Goal: Task Accomplishment & Management: Use online tool/utility

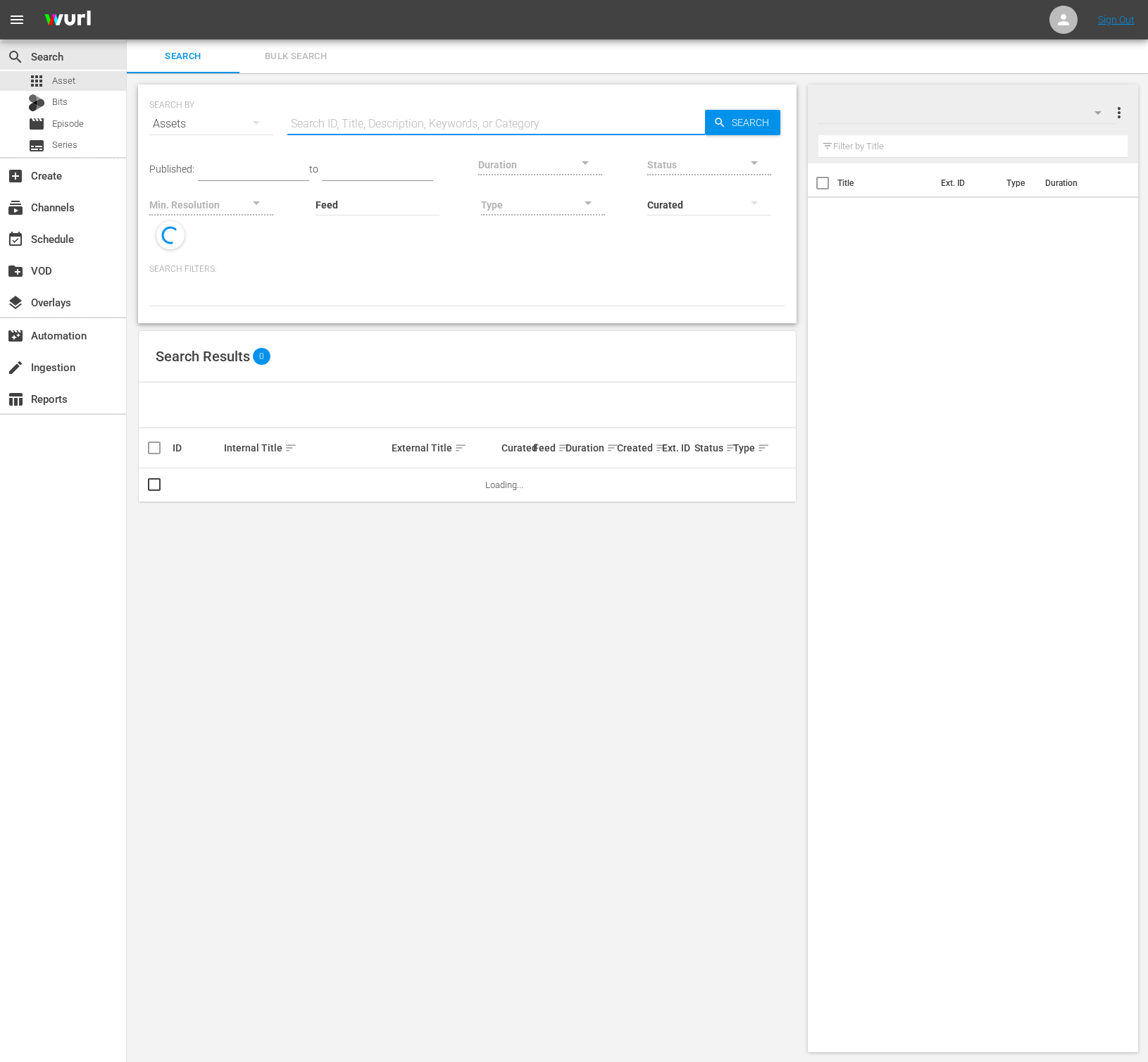
click at [361, 125] on input "text" at bounding box center [495, 124] width 417 height 34
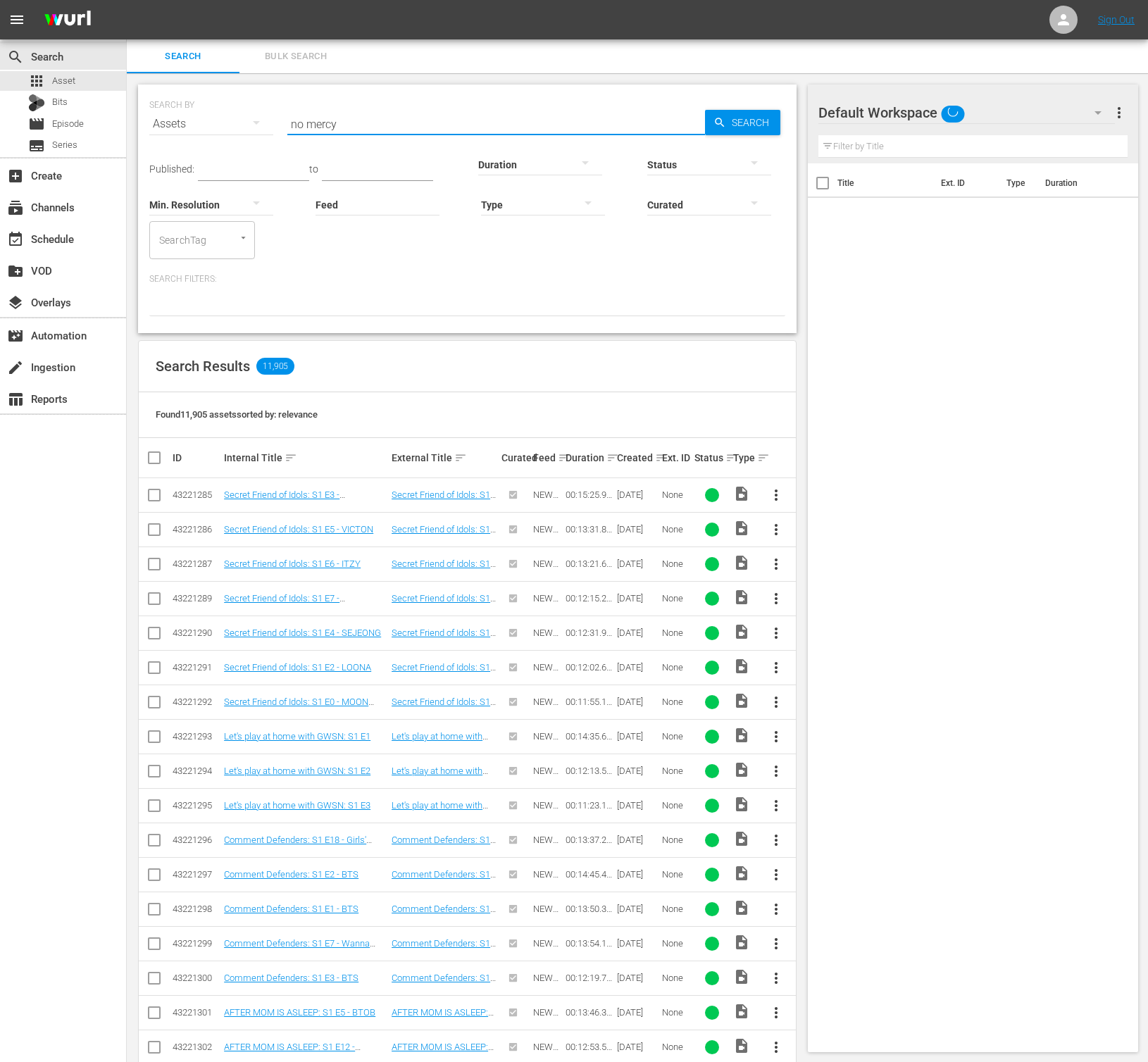
type input "no mercy"
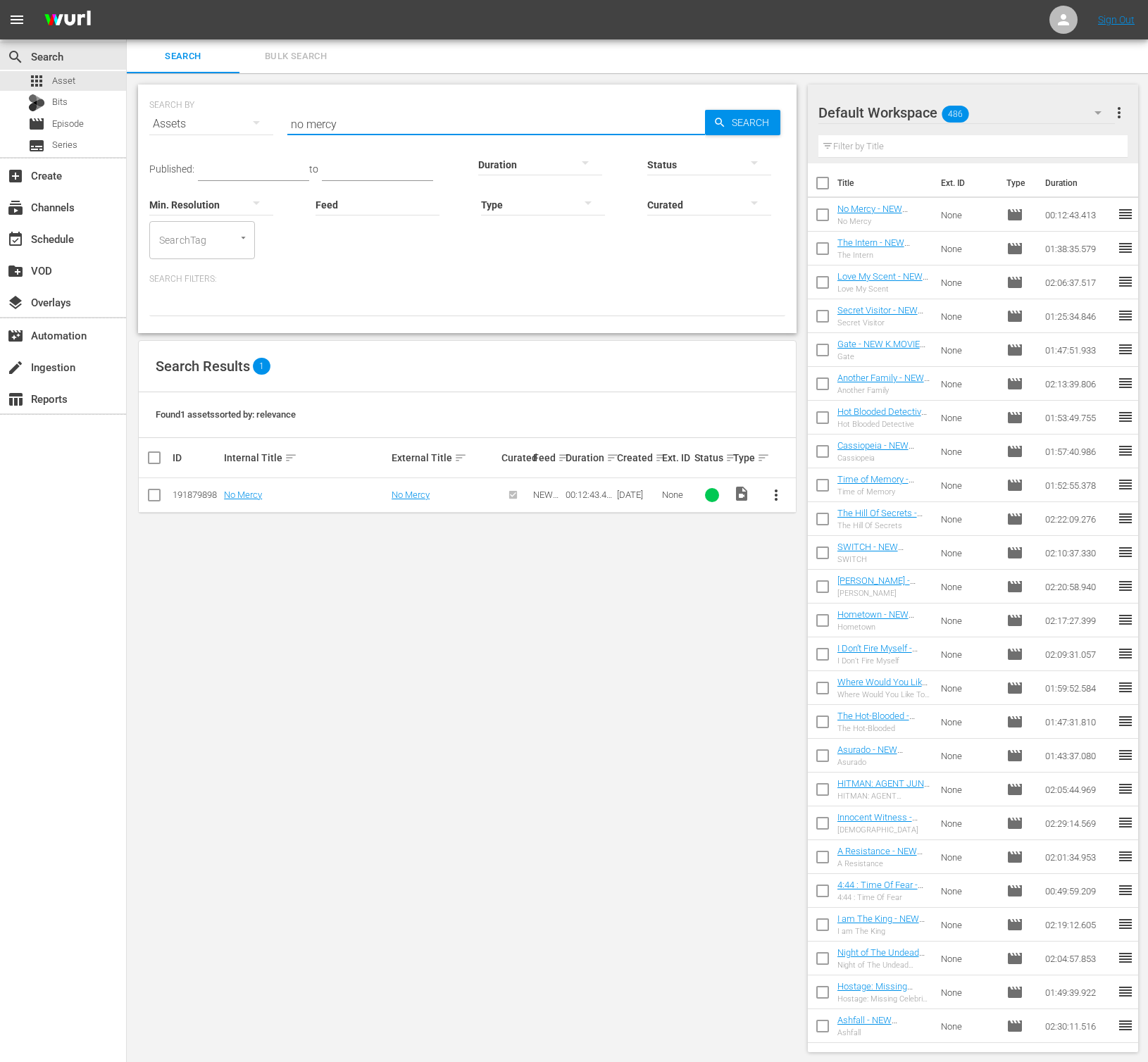
click at [146, 495] on input "checkbox" at bounding box center [154, 498] width 17 height 17
checkbox input "true"
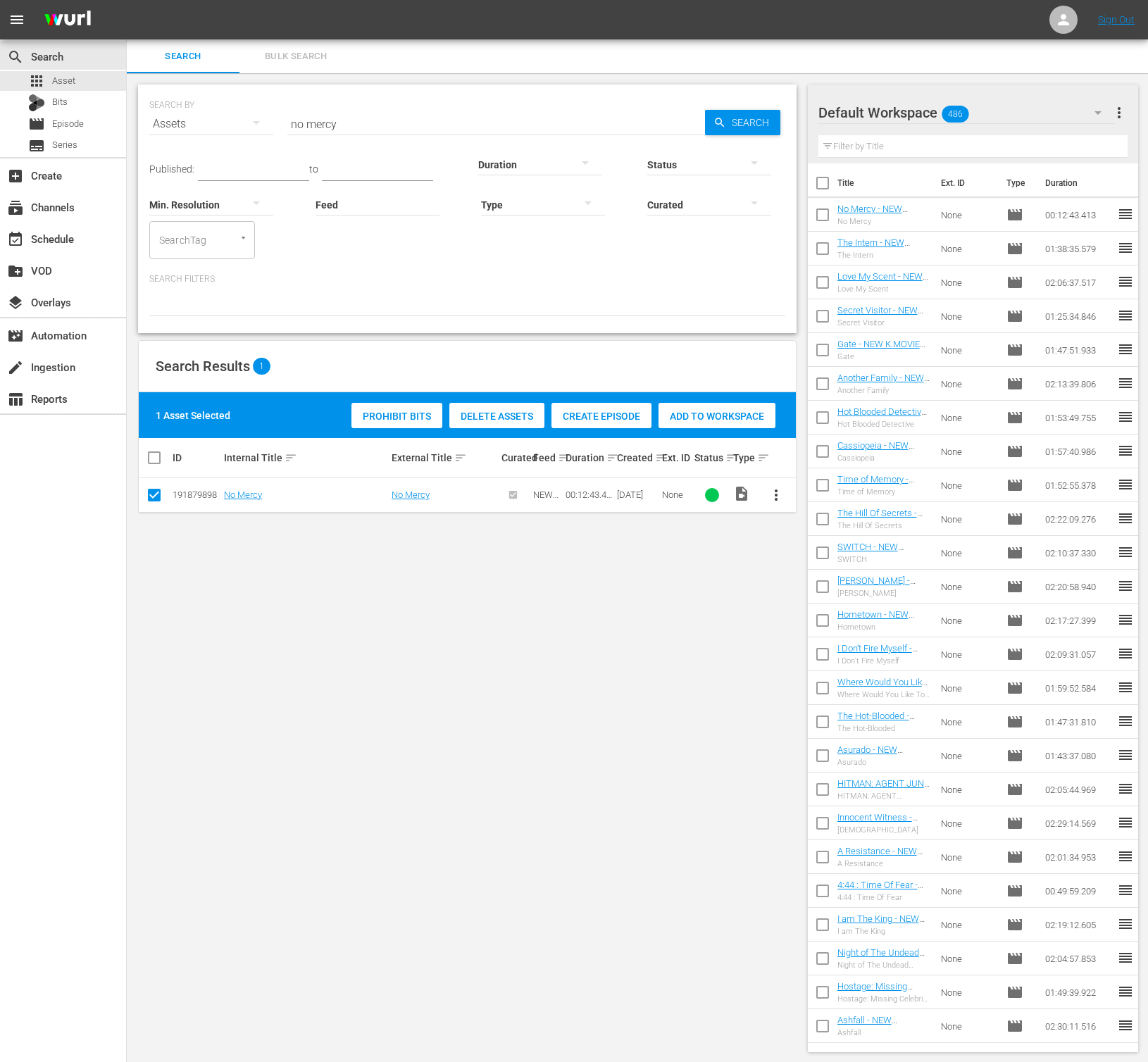
click at [781, 495] on span "more_vert" at bounding box center [776, 495] width 17 height 17
click at [706, 574] on div "SEARCH BY Search By Assets Search ID, Title, Description, Keywords, or Category…" at bounding box center [467, 567] width 681 height 990
click at [511, 411] on span "Delete Assets" at bounding box center [497, 416] width 95 height 11
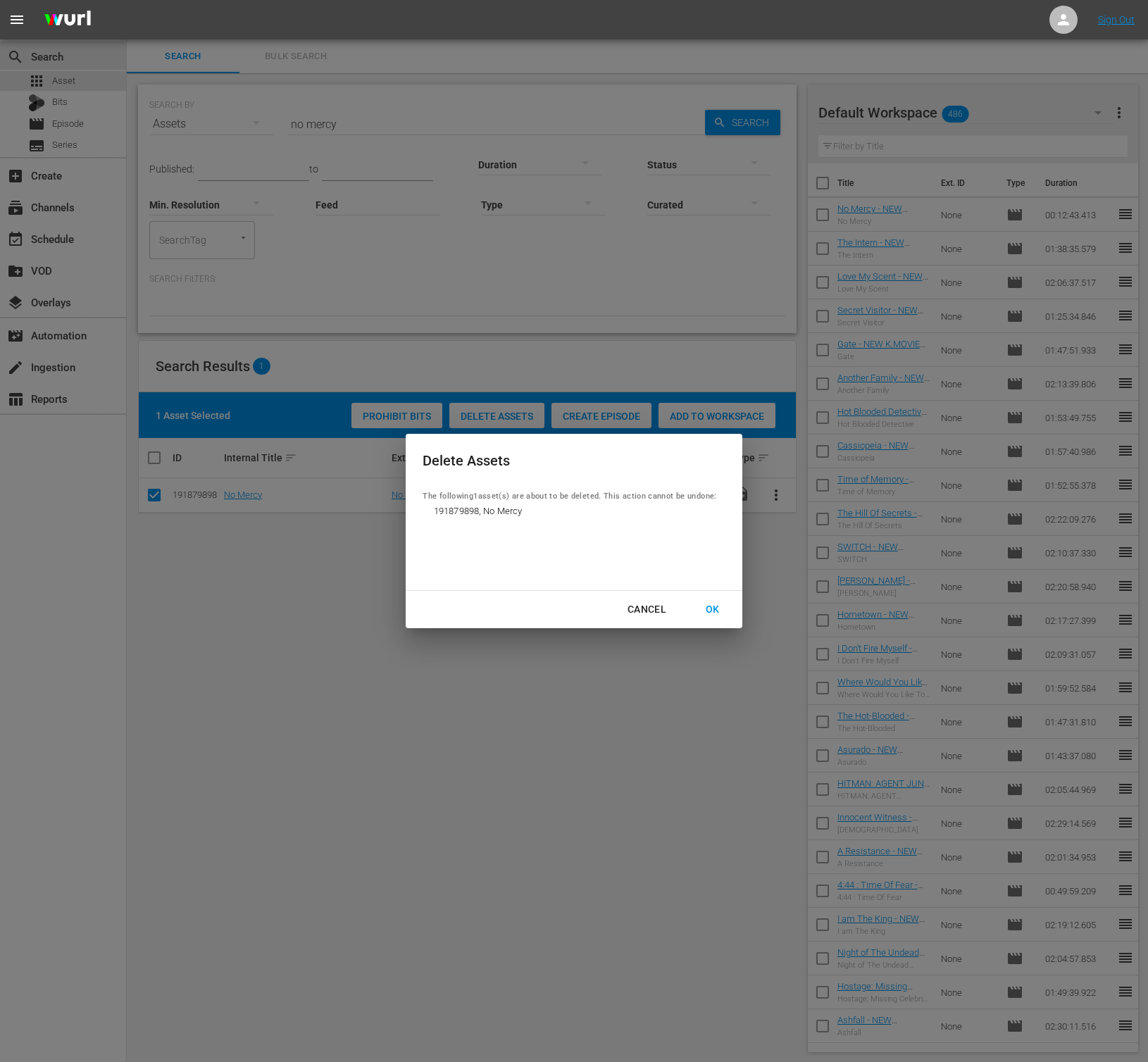
click at [707, 611] on div "OK" at bounding box center [713, 609] width 37 height 18
